Goal: Book appointment/travel/reservation

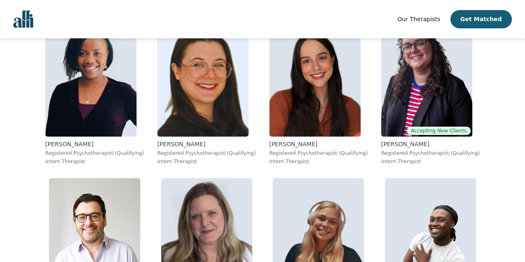
scroll to position [5205, 0]
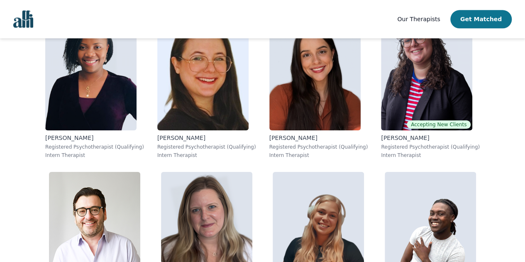
click at [482, 19] on button "Get Matched" at bounding box center [480, 19] width 61 height 18
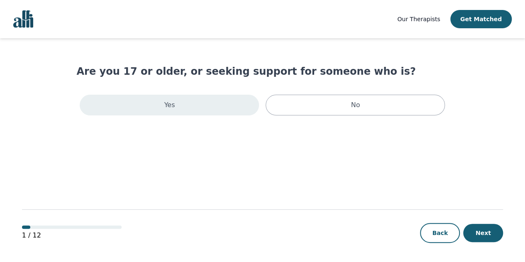
click at [203, 105] on div "Yes" at bounding box center [169, 105] width 179 height 21
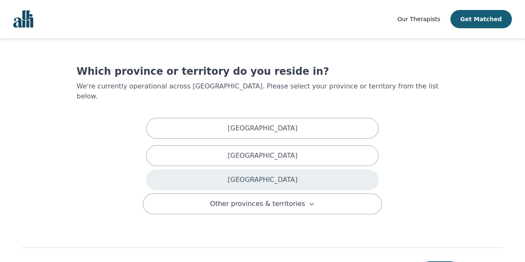
click at [260, 175] on p "[GEOGRAPHIC_DATA]" at bounding box center [262, 180] width 70 height 10
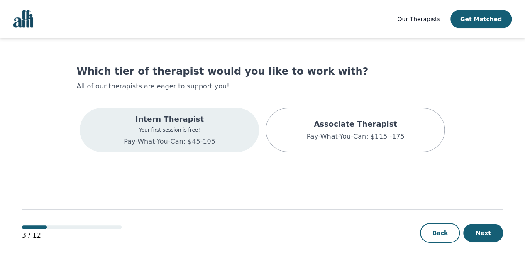
click at [191, 122] on p "Intern Therapist" at bounding box center [170, 119] width 92 height 12
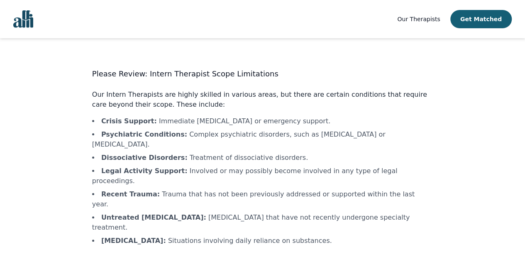
scroll to position [23, 0]
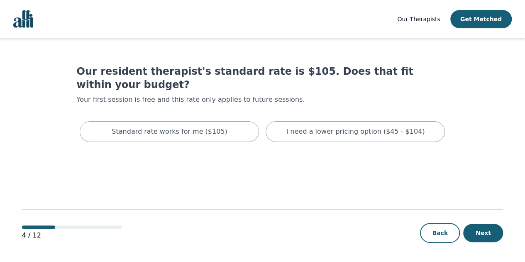
scroll to position [1, 0]
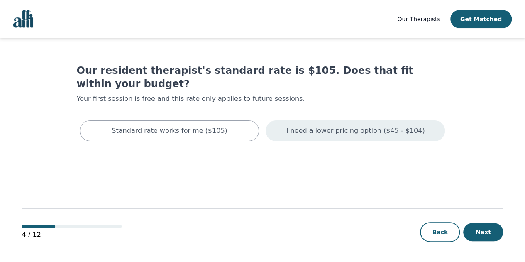
click at [331, 126] on p "I need a lower pricing option ($45 - $104)" at bounding box center [355, 131] width 139 height 10
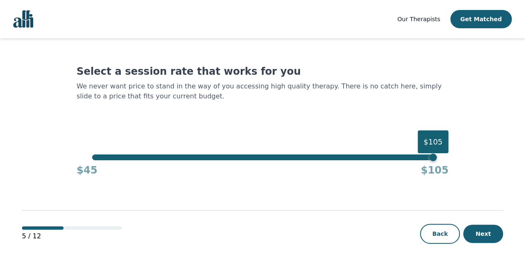
click at [433, 162] on div "$45 $105" at bounding box center [262, 168] width 372 height 17
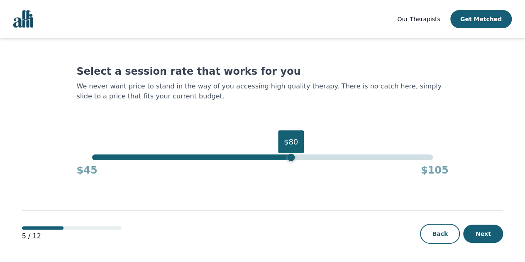
drag, startPoint x: 433, startPoint y: 158, endPoint x: 290, endPoint y: 149, distance: 143.5
click at [290, 154] on div "$80" at bounding box center [290, 157] width 7 height 7
click at [481, 230] on button "Next" at bounding box center [483, 234] width 40 height 18
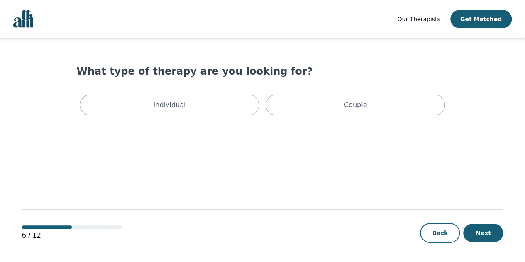
click at [170, 83] on div "What type of therapy are you looking for? Individual Couple" at bounding box center [262, 92] width 372 height 54
click at [168, 131] on main "What type of therapy are you looking for? Individual Couple 6 / 12 Back Next" at bounding box center [262, 150] width 481 height 225
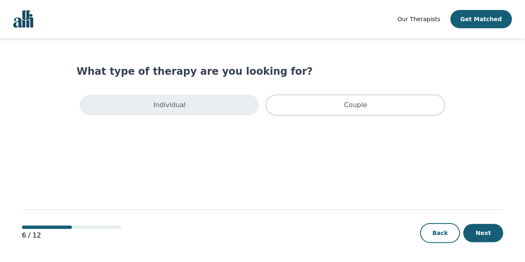
click at [159, 107] on p "Individual" at bounding box center [170, 105] width 32 height 10
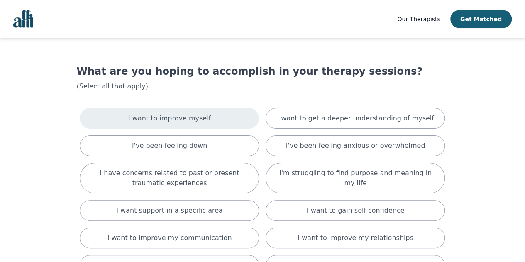
click at [160, 117] on p "I want to improve myself" at bounding box center [169, 118] width 83 height 10
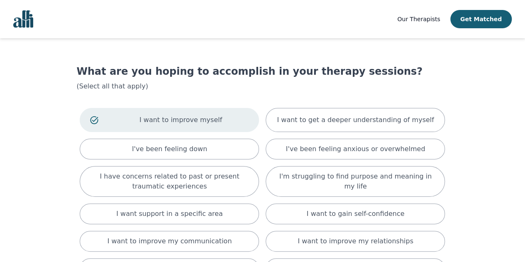
scroll to position [41, 0]
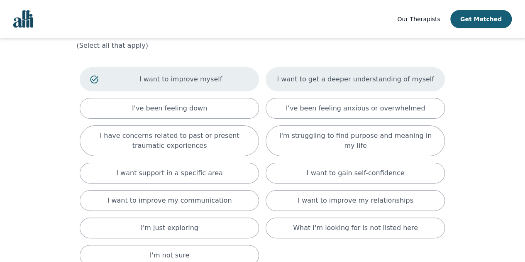
click at [337, 77] on p "I want to get a deeper understanding of myself" at bounding box center [355, 79] width 157 height 10
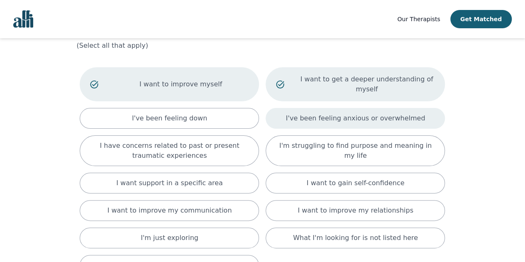
click at [315, 113] on p "I've been feeling anxious or overwhelmed" at bounding box center [355, 118] width 139 height 10
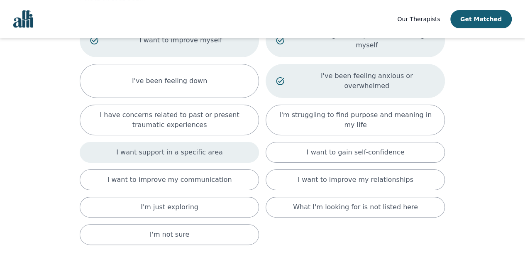
scroll to position [90, 0]
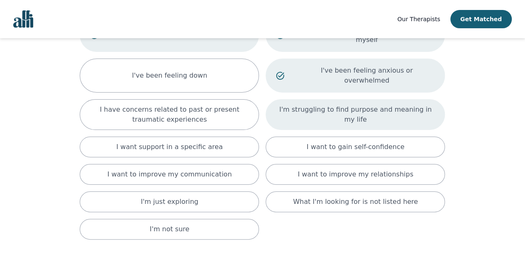
click at [340, 105] on p "I'm struggling to find purpose and meaning in my life" at bounding box center [355, 115] width 159 height 20
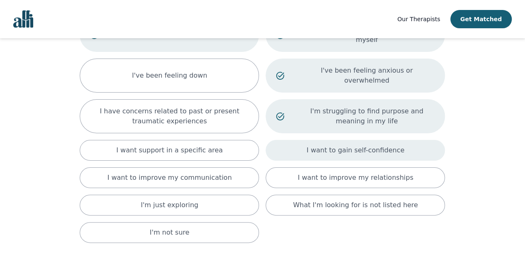
click at [333, 145] on p "I want to gain self-confidence" at bounding box center [356, 150] width 98 height 10
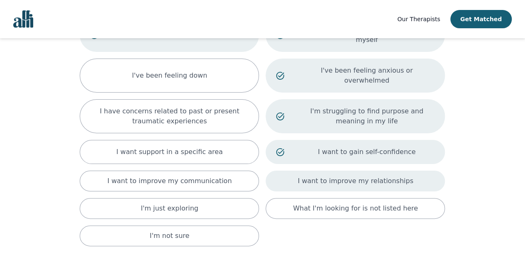
click at [330, 176] on p "I want to improve my relationships" at bounding box center [355, 181] width 115 height 10
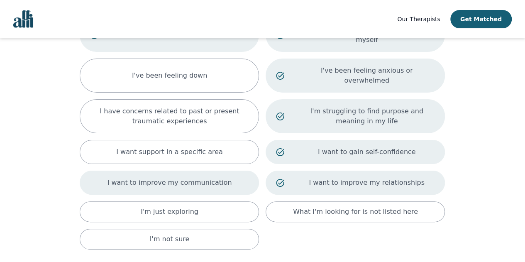
click at [183, 178] on p "I want to improve my communication" at bounding box center [170, 183] width 125 height 10
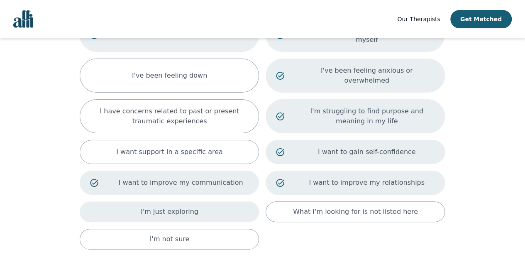
click at [182, 207] on p "I'm just exploring" at bounding box center [170, 212] width 58 height 10
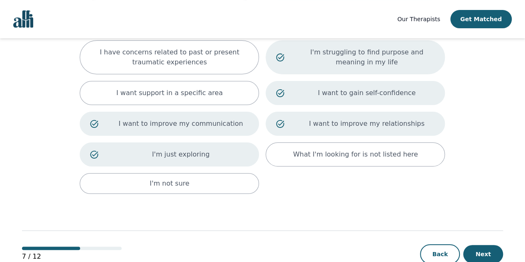
scroll to position [149, 0]
click at [489, 245] on button "Next" at bounding box center [483, 254] width 40 height 18
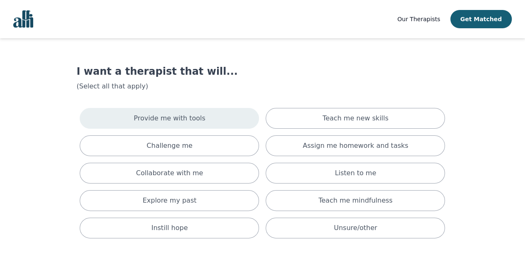
click at [198, 111] on div "Provide me with tools" at bounding box center [169, 118] width 179 height 21
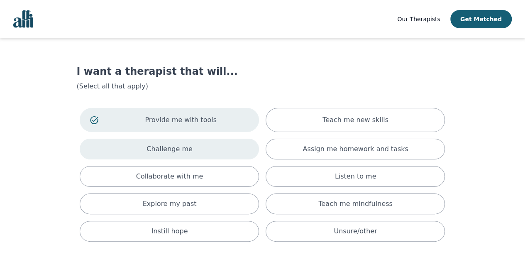
click at [232, 151] on div "Challenge me" at bounding box center [169, 149] width 179 height 21
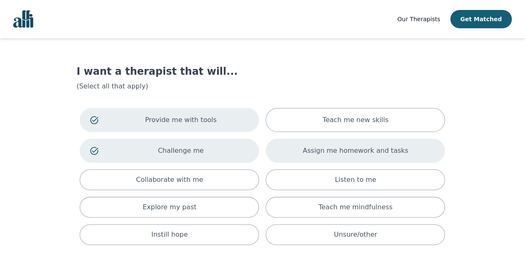
click at [276, 146] on div "Assign me homework and tasks" at bounding box center [355, 151] width 179 height 24
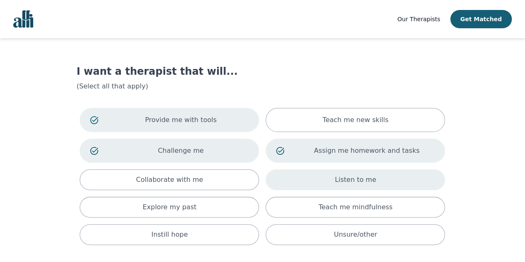
click at [285, 183] on div "Listen to me" at bounding box center [355, 179] width 179 height 21
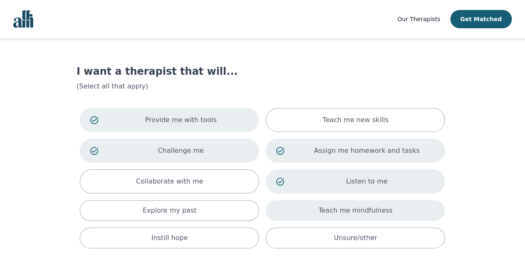
click at [296, 212] on div "Teach me mindfulness" at bounding box center [355, 210] width 179 height 21
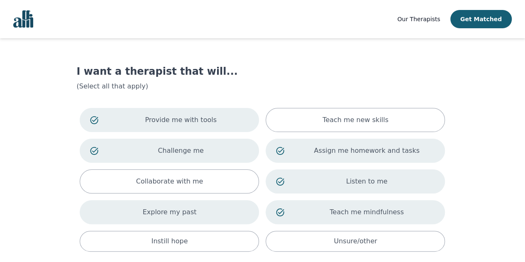
click at [213, 207] on div "Explore my past" at bounding box center [169, 212] width 179 height 24
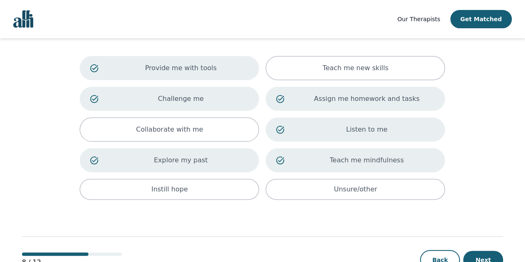
scroll to position [78, 0]
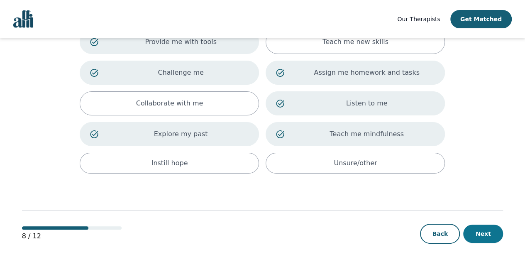
click at [501, 230] on button "Next" at bounding box center [483, 234] width 40 height 18
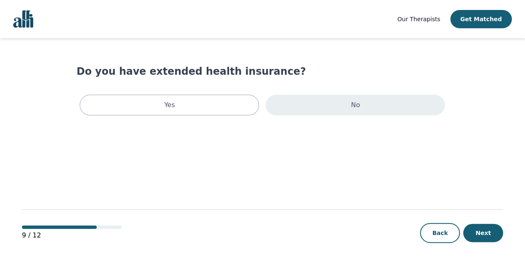
click at [329, 111] on div "No" at bounding box center [355, 105] width 179 height 21
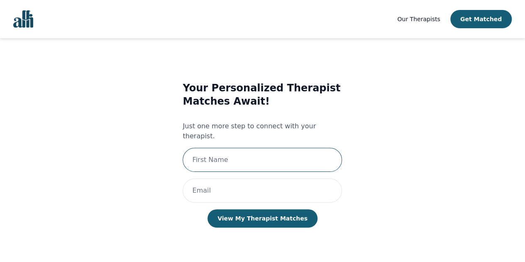
click at [249, 149] on input "text" at bounding box center [262, 160] width 159 height 24
type input "Jasamrit"
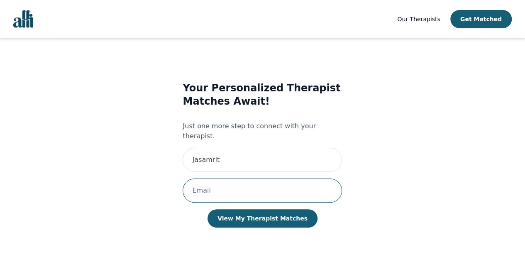
click at [226, 179] on input "email" at bounding box center [262, 190] width 159 height 24
type input "[EMAIL_ADDRESS][DOMAIN_NAME]"
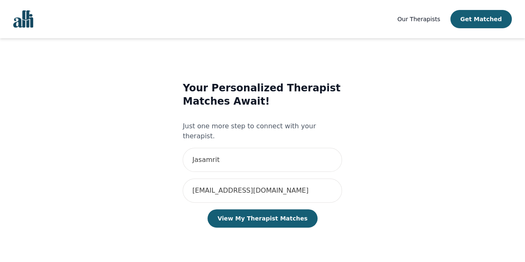
click at [204, 213] on div "Your Personalized Therapist Matches Await! Just one more step to connect with y…" at bounding box center [262, 162] width 159 height 163
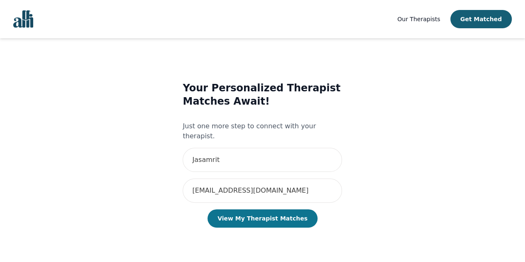
click at [218, 211] on button "View My Therapist Matches" at bounding box center [263, 218] width 110 height 18
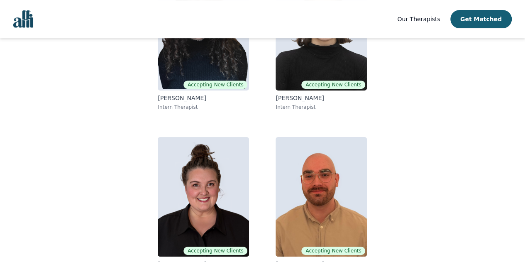
scroll to position [171, 0]
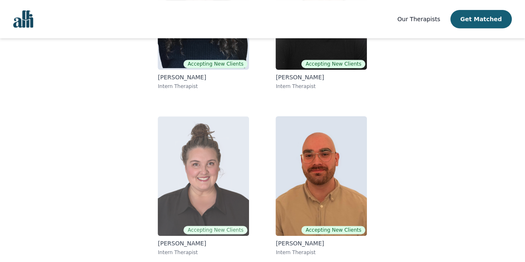
click at [181, 179] on img at bounding box center [203, 176] width 91 height 120
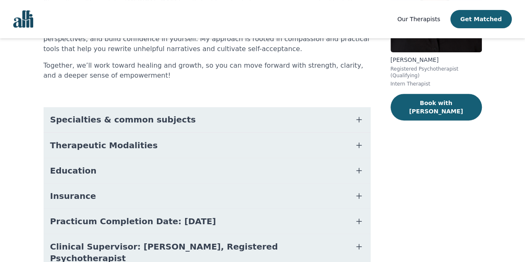
scroll to position [127, 0]
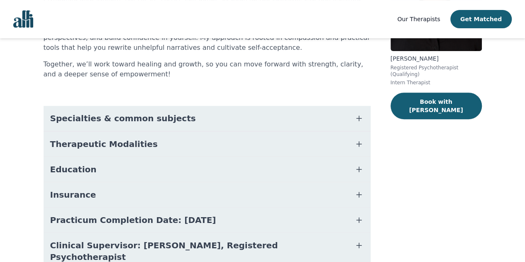
click at [156, 120] on span "Specialties & common subjects" at bounding box center [123, 118] width 146 height 12
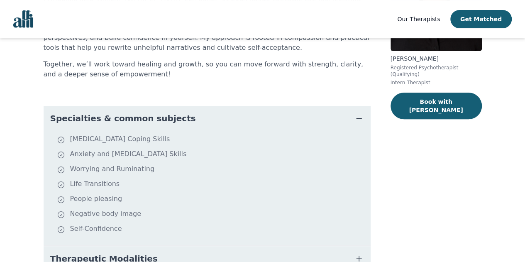
click at [156, 120] on span "Specialties & common subjects" at bounding box center [123, 118] width 146 height 12
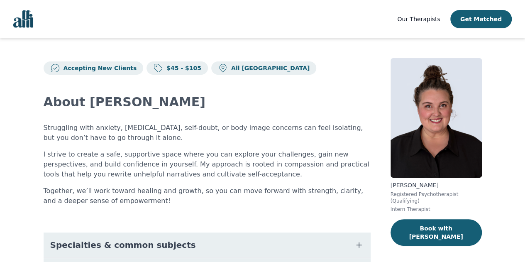
scroll to position [4, 0]
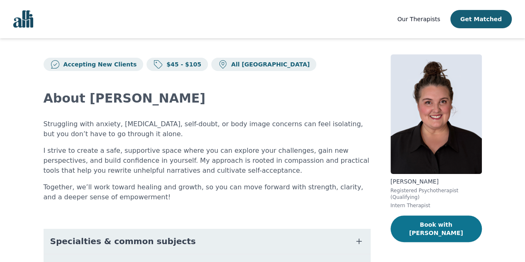
click at [435, 225] on button "Book with [PERSON_NAME]" at bounding box center [436, 228] width 91 height 27
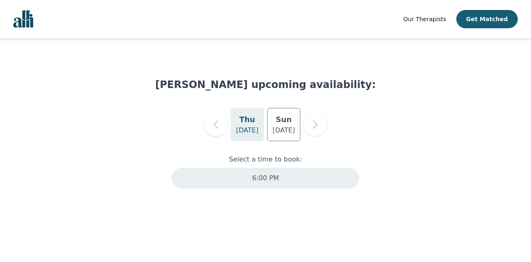
click at [240, 173] on div "6:00 PM" at bounding box center [266, 178] width 188 height 21
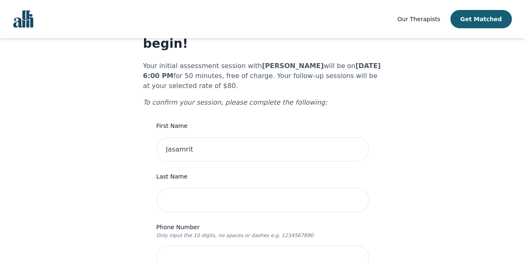
scroll to position [45, 0]
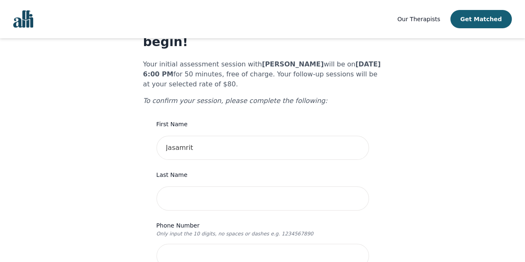
click at [199, 170] on div "Last Name" at bounding box center [262, 190] width 213 height 41
click at [201, 186] on input "text" at bounding box center [262, 198] width 213 height 24
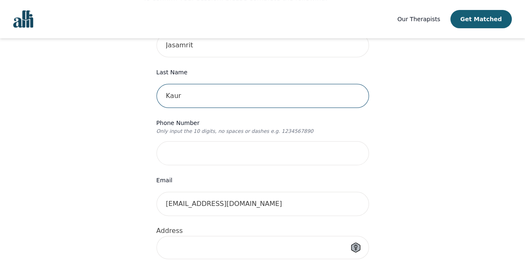
scroll to position [148, 0]
type input "Kaur"
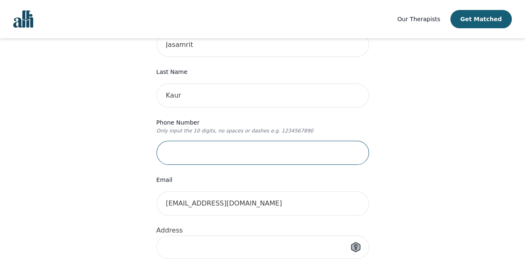
click at [173, 149] on input "tel" at bounding box center [262, 153] width 213 height 24
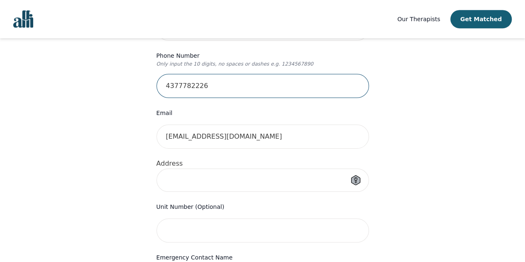
type input "4377782226"
click at [183, 169] on input at bounding box center [262, 180] width 213 height 23
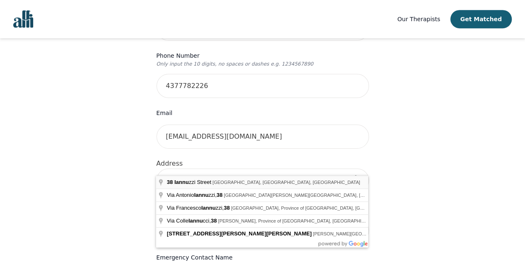
type input "[STREET_ADDRESS][PERSON_NAME]"
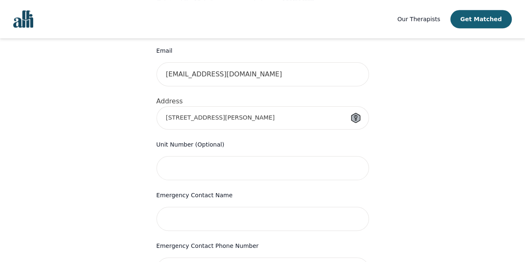
scroll to position [331, 0]
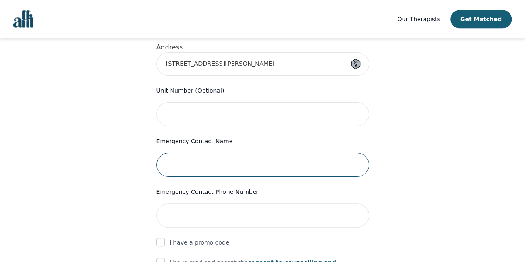
click at [217, 153] on input "text" at bounding box center [262, 165] width 213 height 24
click at [217, 153] on input "[PERSON_NAME]" at bounding box center [262, 165] width 213 height 24
type input "[PERSON_NAME]"
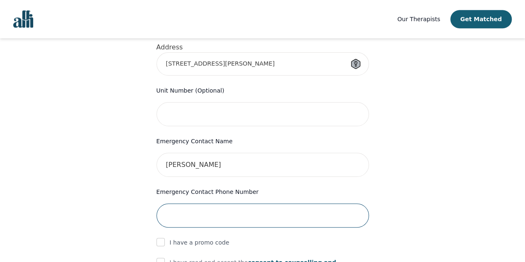
click at [213, 203] on input "tel" at bounding box center [262, 215] width 213 height 24
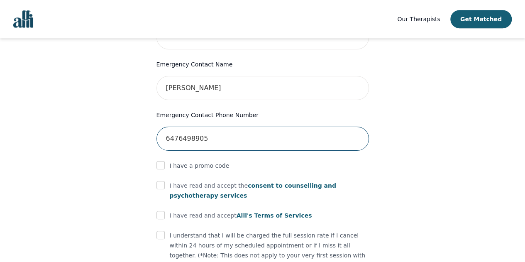
scroll to position [411, 0]
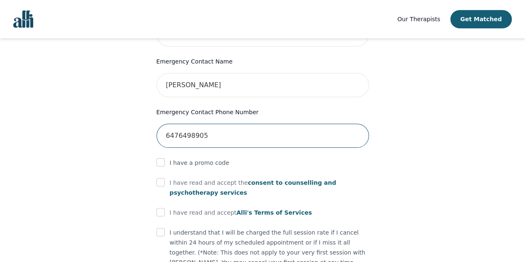
type input "6476498905"
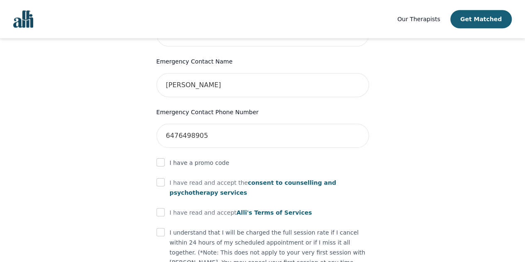
click at [156, 164] on div "Your therapy journey is about to begin! Your initial assessment session with [P…" at bounding box center [262, 0] width 239 height 692
click at [160, 178] on input "checkbox" at bounding box center [160, 182] width 8 height 8
checkbox input "true"
click at [162, 208] on input "checkbox" at bounding box center [160, 212] width 8 height 8
checkbox input "true"
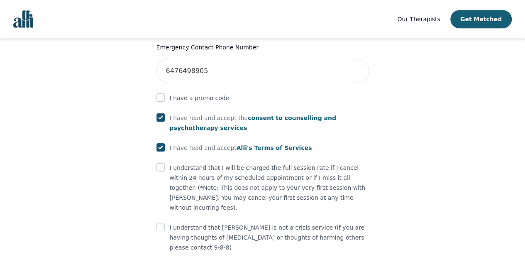
scroll to position [483, 0]
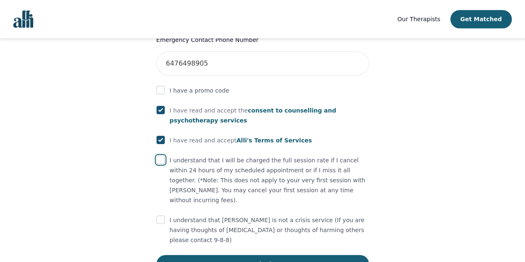
click at [157, 156] on input "checkbox" at bounding box center [160, 160] width 8 height 8
checkbox input "true"
click at [156, 215] on input "checkbox" at bounding box center [160, 219] width 8 height 8
checkbox input "true"
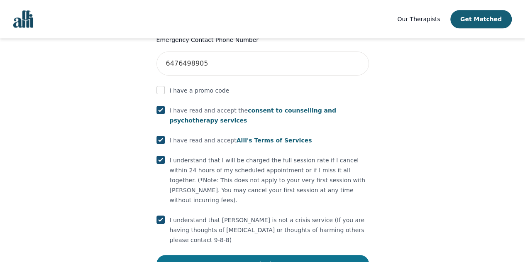
click at [237, 255] on button "Submit" at bounding box center [262, 264] width 213 height 18
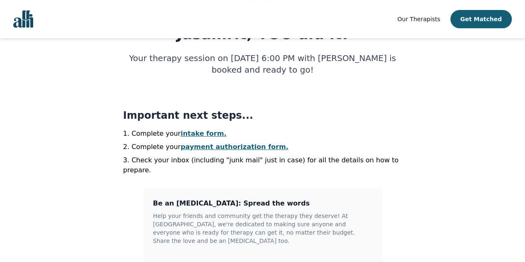
scroll to position [134, 0]
click at [201, 136] on link "intake form." at bounding box center [204, 133] width 46 height 8
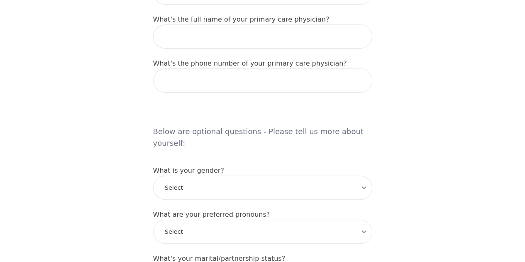
scroll to position [600, 0]
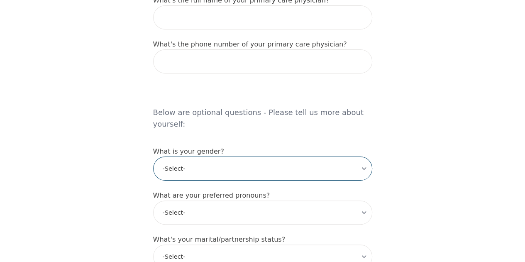
click at [189, 156] on select "-Select- [DEMOGRAPHIC_DATA] [DEMOGRAPHIC_DATA] [DEMOGRAPHIC_DATA] [DEMOGRAPHIC_…" at bounding box center [262, 168] width 219 height 24
select select "[DEMOGRAPHIC_DATA]"
click at [153, 156] on select "-Select- [DEMOGRAPHIC_DATA] [DEMOGRAPHIC_DATA] [DEMOGRAPHIC_DATA] [DEMOGRAPHIC_…" at bounding box center [262, 168] width 219 height 24
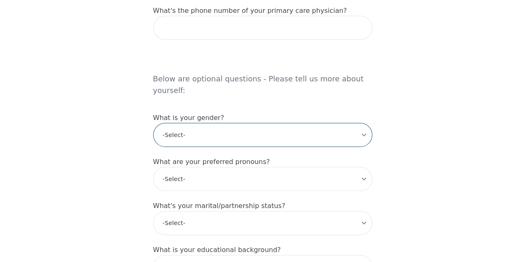
scroll to position [634, 0]
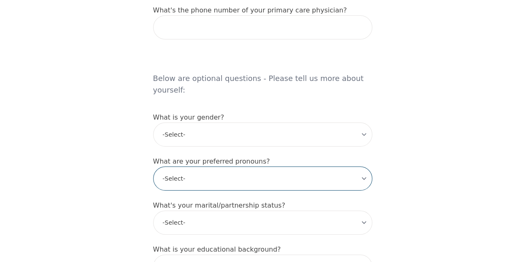
click at [192, 166] on select "-Select- he/him she/her they/them ze/zir xe/xem ey/em ve/ver tey/ter e/e per/pe…" at bounding box center [262, 178] width 219 height 24
select select "she/her"
click at [153, 166] on select "-Select- he/him she/her they/them ze/zir xe/xem ey/em ve/ver tey/ter e/e per/pe…" at bounding box center [262, 178] width 219 height 24
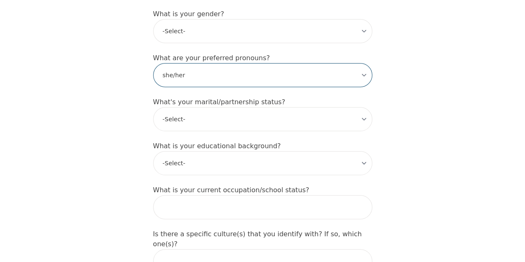
scroll to position [740, 0]
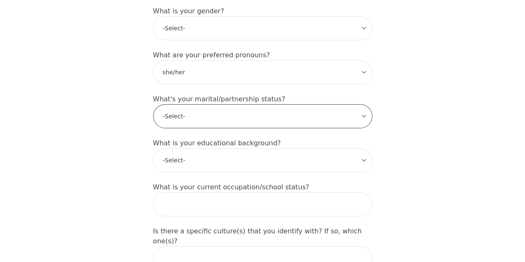
click at [197, 104] on select "-Select- Single Partnered Married Common Law Widowed Separated Divorced" at bounding box center [262, 116] width 219 height 24
select select "Single"
click at [153, 104] on select "-Select- Single Partnered Married Common Law Widowed Separated Divorced" at bounding box center [262, 116] width 219 height 24
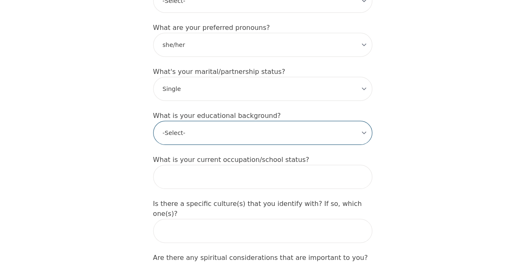
click at [196, 121] on select "-Select- Less than high school High school Associate degree Bachelor degree Mas…" at bounding box center [262, 133] width 219 height 24
select select "Professional degree"
click at [153, 121] on select "-Select- Less than high school High school Associate degree Bachelor degree Mas…" at bounding box center [262, 133] width 219 height 24
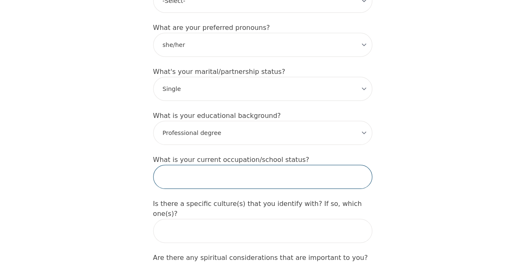
click at [193, 165] on input "text" at bounding box center [262, 177] width 219 height 24
type input "Pharmacist intern"
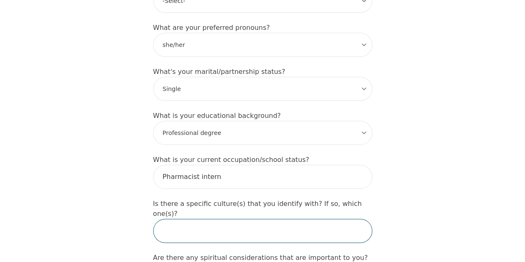
click at [221, 219] on input "text" at bounding box center [262, 231] width 219 height 24
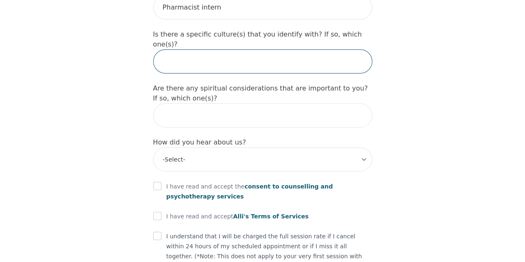
scroll to position [893, 0]
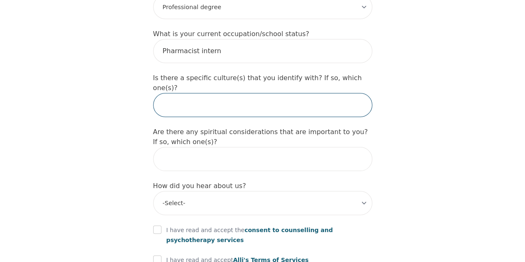
type input "N"
type input "I"
type input "south asian"
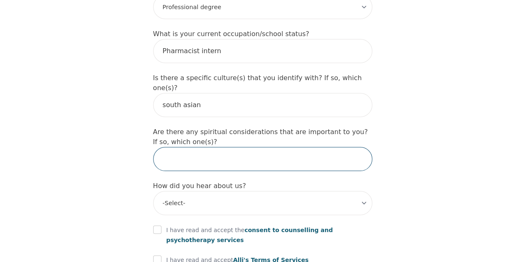
click at [193, 147] on input "text" at bounding box center [262, 159] width 219 height 24
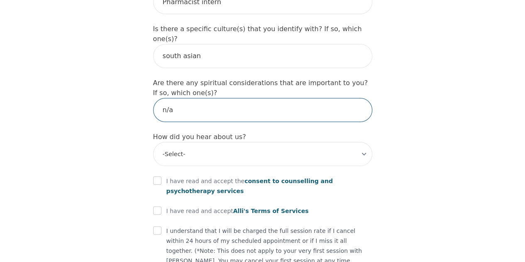
type input "n/a"
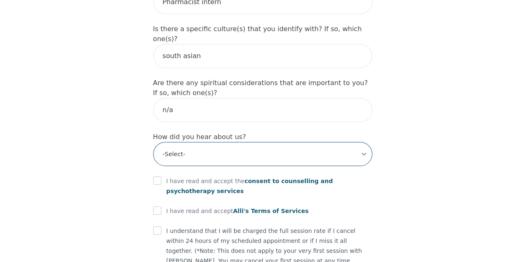
click at [200, 142] on select "-Select- Physician/Specialist Friend Facebook Instagram Google Search Google Ad…" at bounding box center [262, 154] width 219 height 24
select select "Instagram"
click at [153, 142] on select "-Select- Physician/Specialist Friend Facebook Instagram Google Search Google Ad…" at bounding box center [262, 154] width 219 height 24
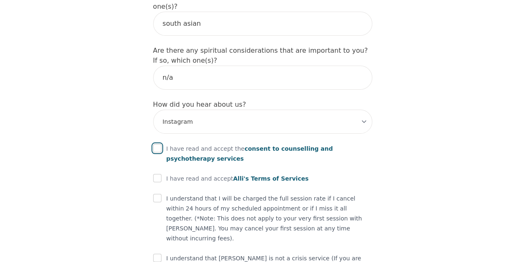
click at [157, 144] on input "checkbox" at bounding box center [157, 148] width 8 height 8
checkbox input "true"
click at [156, 174] on input "checkbox" at bounding box center [157, 178] width 8 height 8
checkbox input "true"
click at [156, 194] on input "checkbox" at bounding box center [157, 198] width 8 height 8
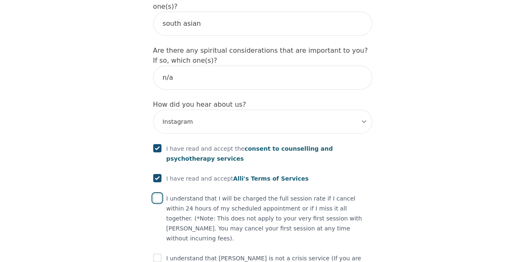
checkbox input "true"
click at [161, 254] on input "checkbox" at bounding box center [157, 258] width 8 height 8
checkbox input "true"
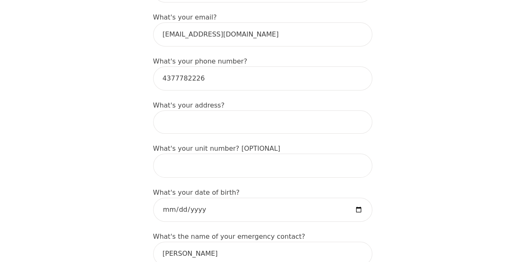
scroll to position [276, 0]
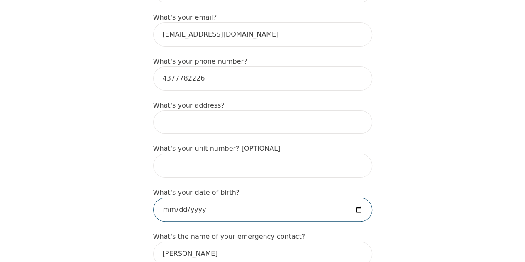
click at [193, 198] on input "date" at bounding box center [262, 210] width 219 height 24
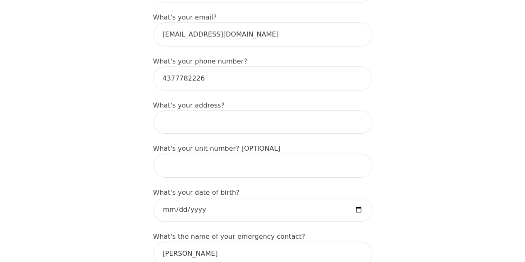
click at [188, 110] on input at bounding box center [262, 121] width 219 height 23
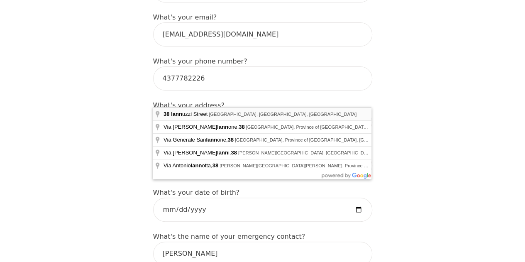
type input "[STREET_ADDRESS][PERSON_NAME]"
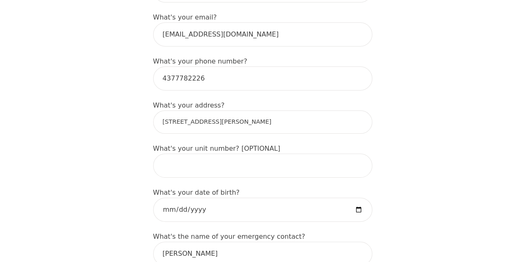
scroll to position [330, 0]
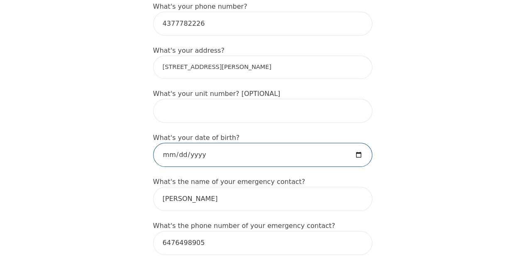
click at [186, 143] on input "date" at bounding box center [262, 155] width 219 height 24
click at [362, 143] on input "date" at bounding box center [262, 155] width 219 height 24
type input "[DATE]"
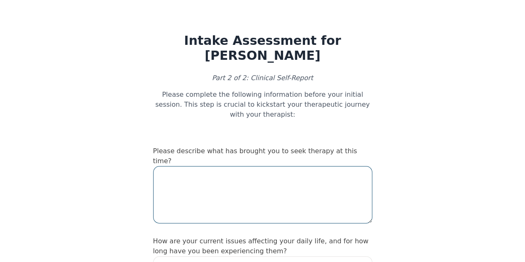
click at [234, 166] on textarea at bounding box center [262, 194] width 219 height 57
type textarea "i"
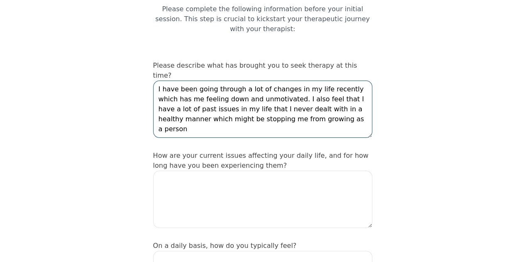
scroll to position [86, 0]
type textarea "I have been going through a lot of changes in my life recently which has me fee…"
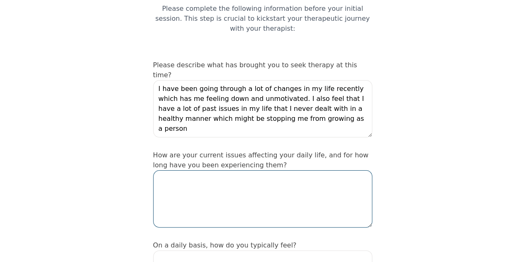
click at [273, 170] on textarea at bounding box center [262, 198] width 219 height 57
click at [175, 170] on textarea "I procastinate things a lot" at bounding box center [262, 198] width 219 height 57
click at [231, 170] on textarea "I procrastinate things a lot" at bounding box center [262, 198] width 219 height 57
click at [237, 170] on textarea "I procrastinate things a lot" at bounding box center [262, 198] width 219 height 57
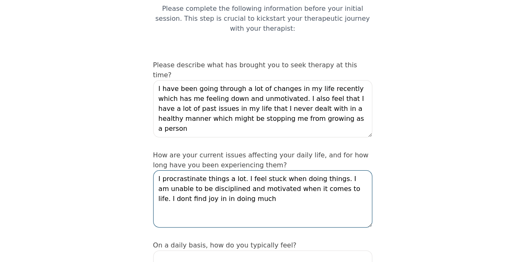
scroll to position [180, 0]
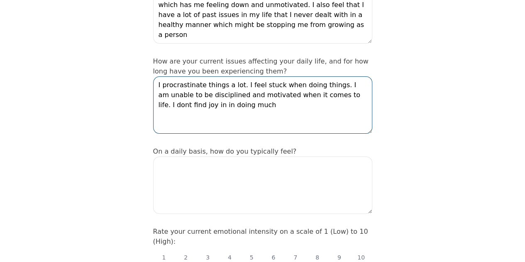
type textarea "I procrastinate things a lot. I feel stuck when doing things. I am unable to be…"
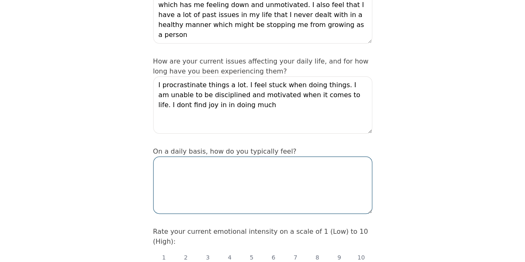
click at [217, 156] on textarea at bounding box center [262, 184] width 219 height 57
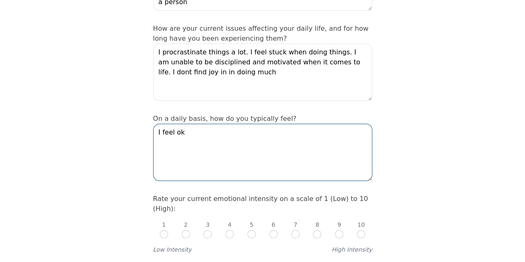
scroll to position [213, 0]
type textarea "I feel ok"
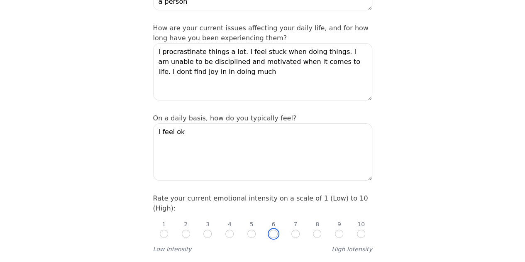
click at [271, 230] on input "radio" at bounding box center [273, 234] width 8 height 8
radio input "true"
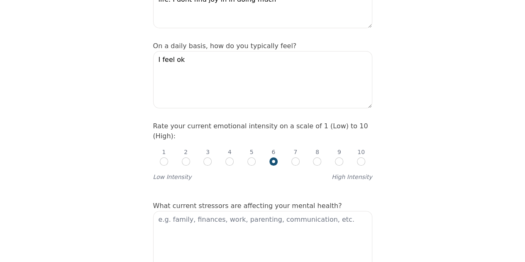
scroll to position [293, 0]
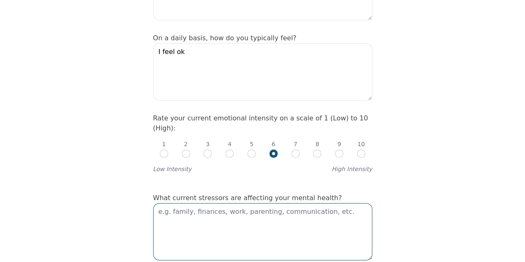
click at [225, 203] on textarea at bounding box center [262, 231] width 219 height 57
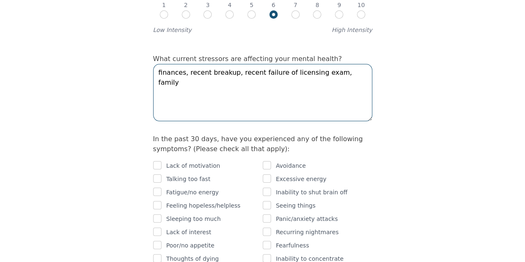
scroll to position [433, 0]
type textarea "finances, recent breakup, recent failure of licensing exam, family"
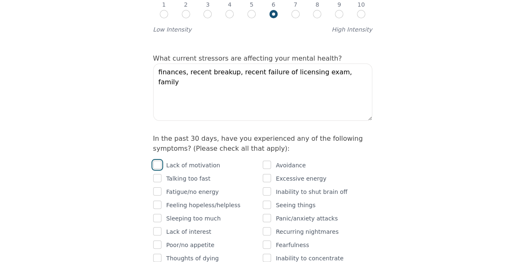
click at [154, 161] on input "checkbox" at bounding box center [157, 165] width 8 height 8
checkbox input "true"
click at [158, 187] on div at bounding box center [157, 192] width 8 height 10
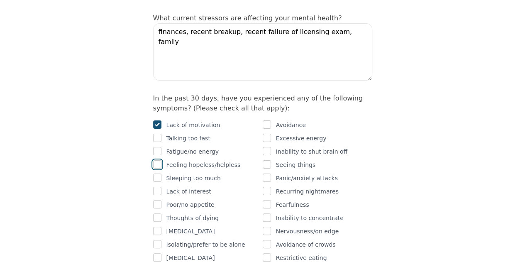
click at [158, 160] on input "checkbox" at bounding box center [157, 164] width 8 height 8
checkbox input "true"
click at [158, 187] on input "checkbox" at bounding box center [157, 191] width 8 height 8
checkbox input "true"
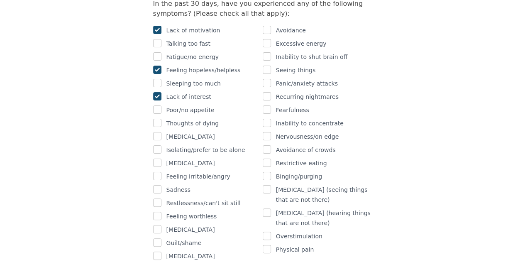
scroll to position [568, 0]
click at [155, 145] on input "checkbox" at bounding box center [157, 149] width 8 height 8
checkbox input "true"
click at [160, 171] on input "checkbox" at bounding box center [157, 175] width 8 height 8
checkbox input "true"
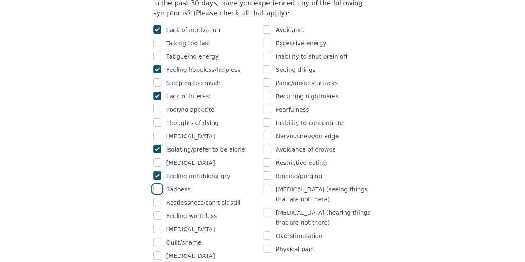
click at [156, 185] on input "checkbox" at bounding box center [157, 189] width 8 height 8
checkbox input "true"
click at [158, 198] on input "checkbox" at bounding box center [157, 202] width 8 height 8
checkbox input "true"
click at [159, 211] on input "checkbox" at bounding box center [157, 215] width 8 height 8
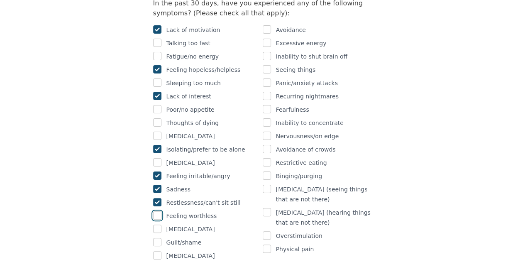
checkbox input "true"
click at [155, 238] on input "checkbox" at bounding box center [157, 242] width 8 height 8
checkbox input "true"
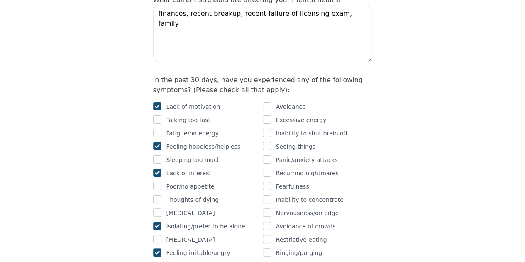
scroll to position [489, 0]
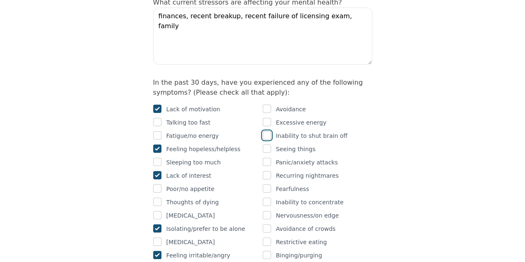
click at [267, 131] on input "checkbox" at bounding box center [267, 135] width 8 height 8
checkbox input "true"
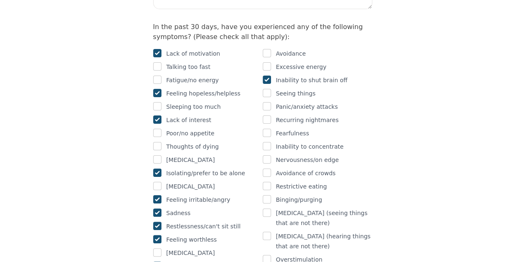
scroll to position [547, 0]
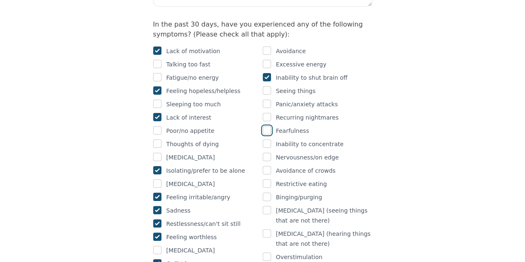
click at [267, 126] on input "checkbox" at bounding box center [267, 130] width 8 height 8
checkbox input "true"
click at [266, 139] on input "checkbox" at bounding box center [267, 143] width 8 height 8
checkbox input "true"
click at [266, 179] on input "checkbox" at bounding box center [267, 183] width 8 height 8
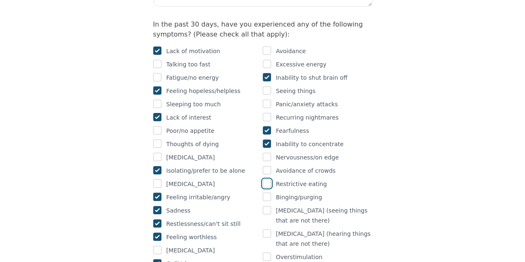
checkbox input "true"
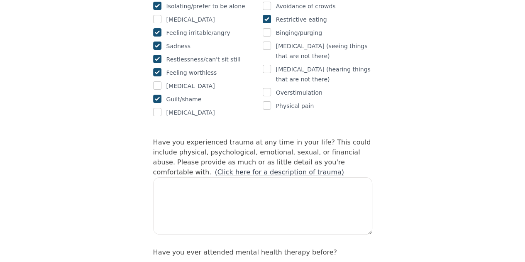
scroll to position [712, 0]
click at [215, 167] on link "(Click here for a description of trauma)" at bounding box center [280, 171] width 130 height 8
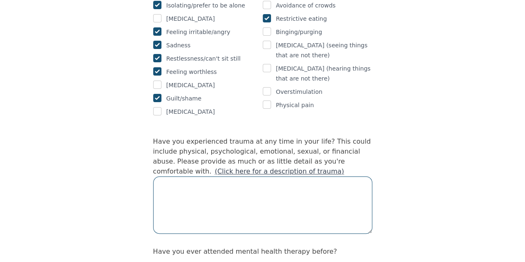
click at [252, 176] on textarea at bounding box center [262, 204] width 219 height 57
type textarea "i"
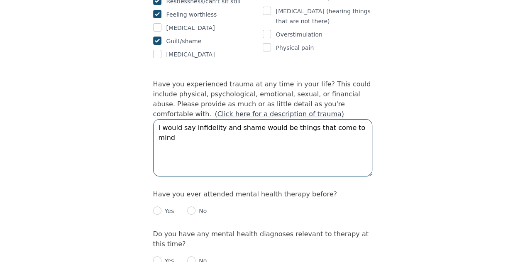
scroll to position [770, 0]
type textarea "I would say infidelity and shame would be things that come to mind"
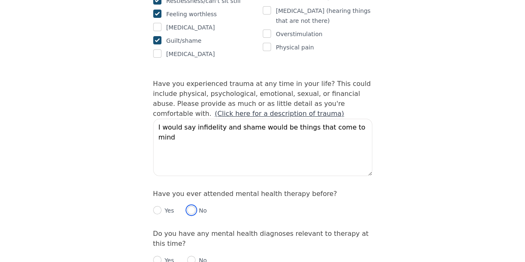
click at [188, 206] on input "radio" at bounding box center [191, 210] width 8 height 8
radio input "true"
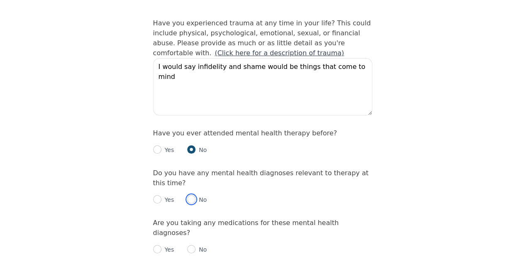
click at [189, 195] on input "radio" at bounding box center [191, 199] width 8 height 8
radio input "true"
click at [190, 245] on input "radio" at bounding box center [191, 249] width 8 height 8
radio input "true"
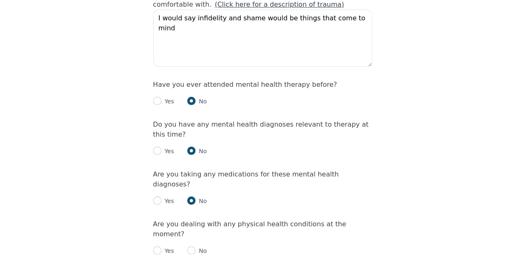
scroll to position [878, 0]
click at [191, 247] on input "radio" at bounding box center [191, 251] width 8 height 8
radio input "true"
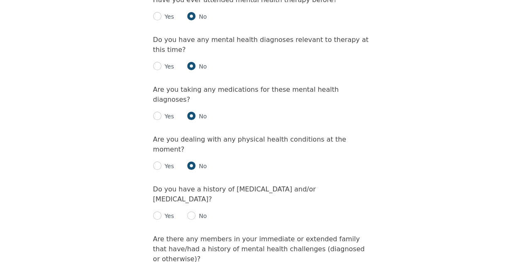
scroll to position [964, 0]
click at [189, 211] on input "radio" at bounding box center [191, 215] width 8 height 8
radio input "true"
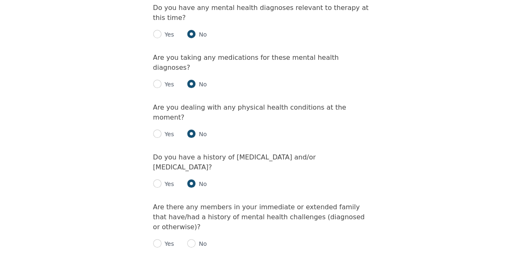
scroll to position [1003, 0]
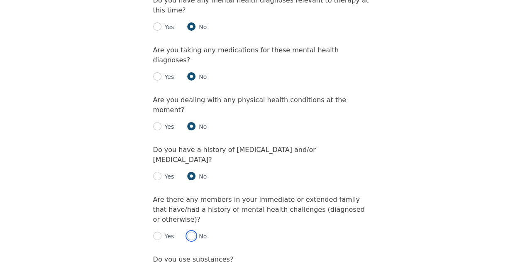
click at [188, 232] on input "radio" at bounding box center [191, 236] width 8 height 8
radio input "true"
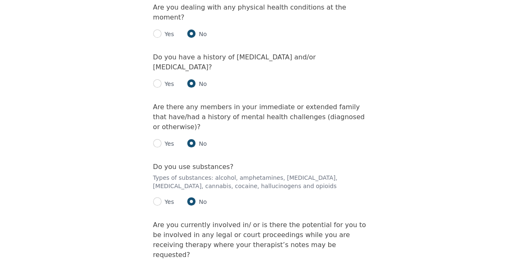
scroll to position [1096, 0]
radio input "true"
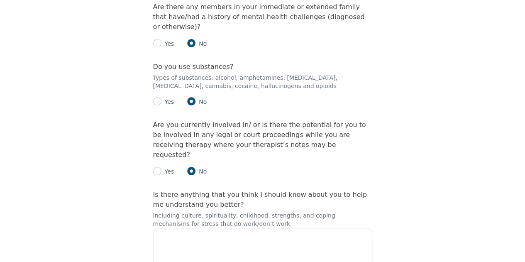
scroll to position [1196, 0]
click at [191, 227] on textarea at bounding box center [262, 255] width 219 height 57
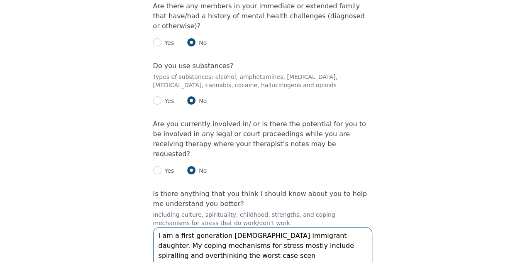
type textarea "I am a first generation [DEMOGRAPHIC_DATA] Immigrant daughter. My coping mechan…"
checkbox input "true"
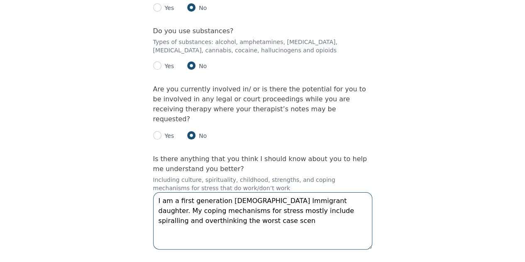
click at [214, 192] on textarea "I am a first generation [DEMOGRAPHIC_DATA] Immigrant daughter. My coping mechan…" at bounding box center [262, 220] width 219 height 57
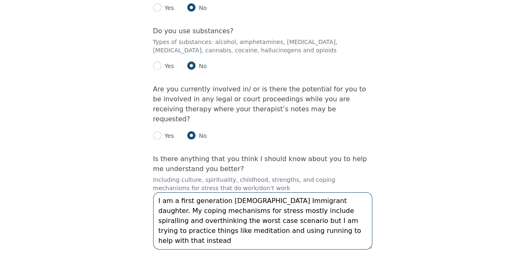
type textarea "I am a first generation [DEMOGRAPHIC_DATA] Immigrant daughter. My coping mechan…"
